Goal: Task Accomplishment & Management: Use online tool/utility

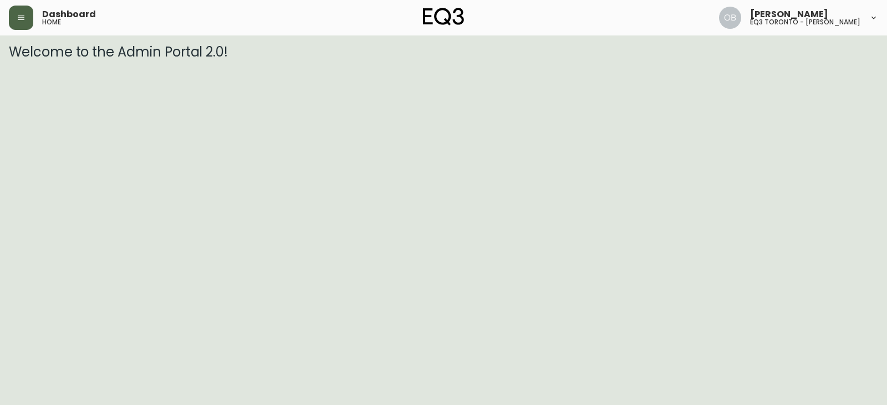
click at [19, 20] on icon "button" at bounding box center [21, 18] width 7 height 4
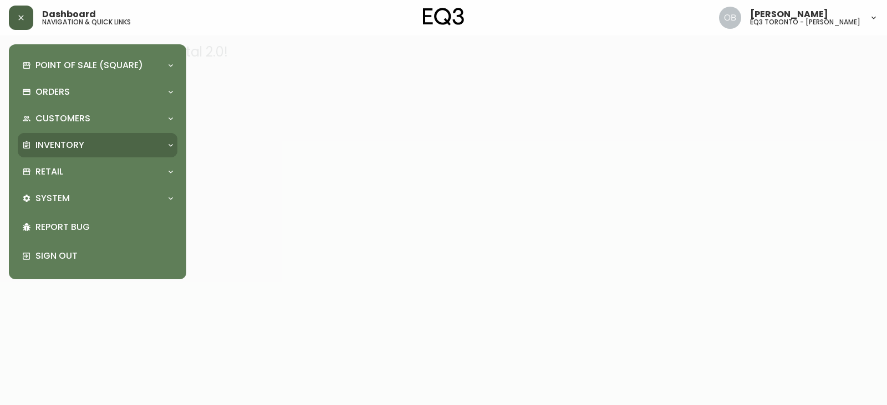
click at [59, 150] on p "Inventory" at bounding box center [59, 145] width 49 height 12
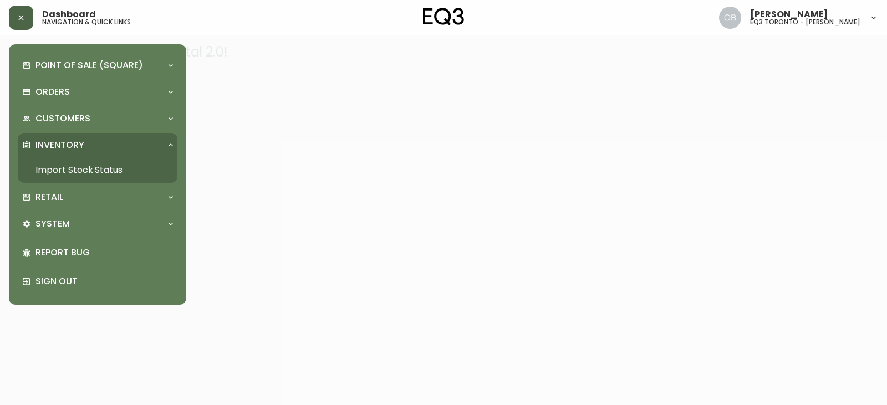
click at [70, 174] on link "Import Stock Status" at bounding box center [98, 170] width 160 height 26
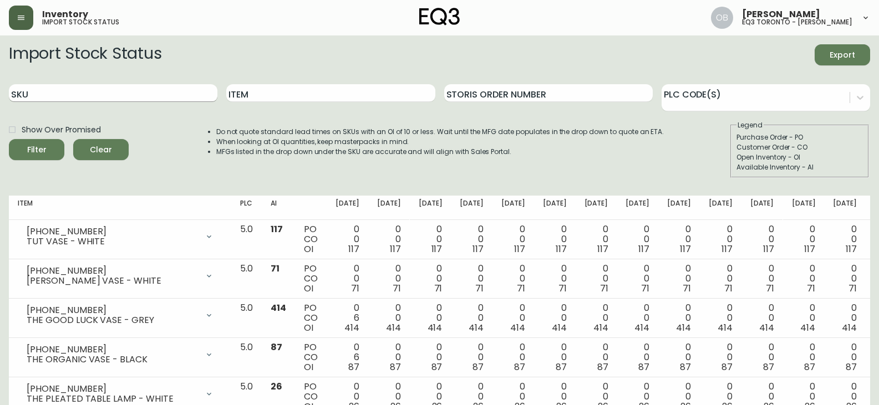
click at [173, 90] on input "SKU" at bounding box center [113, 93] width 208 height 18
click at [9, 139] on button "Filter" at bounding box center [36, 149] width 55 height 21
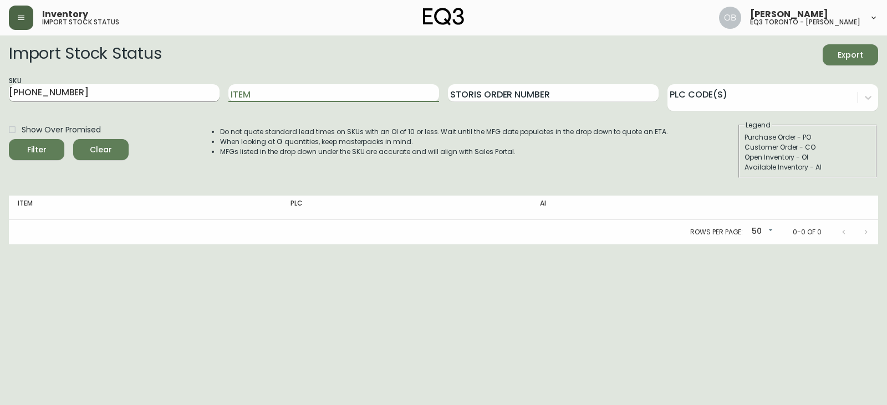
click at [129, 88] on input "[PHONE_NUMBER]" at bounding box center [114, 93] width 211 height 18
drag, startPoint x: 120, startPoint y: 88, endPoint x: 0, endPoint y: 85, distance: 119.8
click at [0, 85] on main "Import Stock Status Export SKU [PHONE_NUMBER] Item Storis Order Number PLC Code…" at bounding box center [443, 139] width 887 height 209
paste input "1351928711"
click at [9, 139] on button "Filter" at bounding box center [36, 149] width 55 height 21
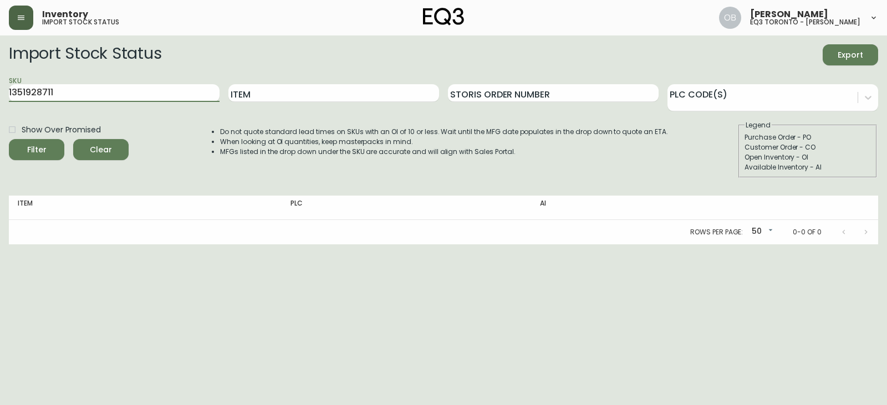
click at [0, 129] on main "Import Stock Status Export SKU 1351928711 Item Storis Order Number PLC Code(s) …" at bounding box center [443, 139] width 887 height 209
paste input "[PHONE_NUMBER]"
type input "[PHONE_NUMBER]"
click at [9, 139] on button "Filter" at bounding box center [36, 149] width 55 height 21
